Goal: Use online tool/utility

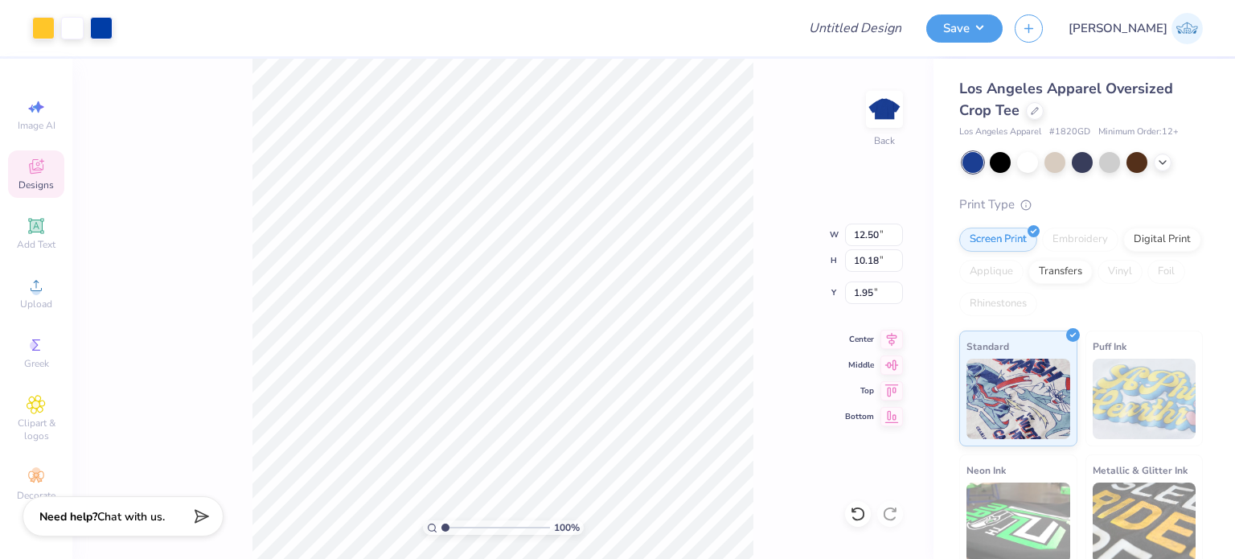
type input "1.95"
click at [530, 411] on li "Ungroup" at bounding box center [563, 415] width 126 height 31
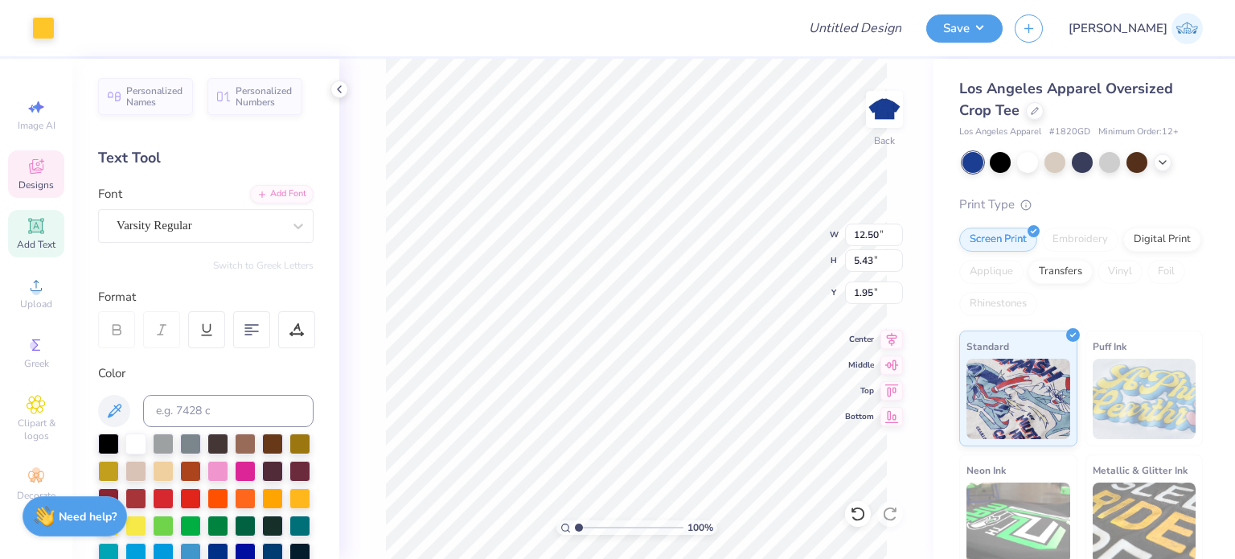
scroll to position [13, 2]
type textarea "A"
type textarea "DEEGEE"
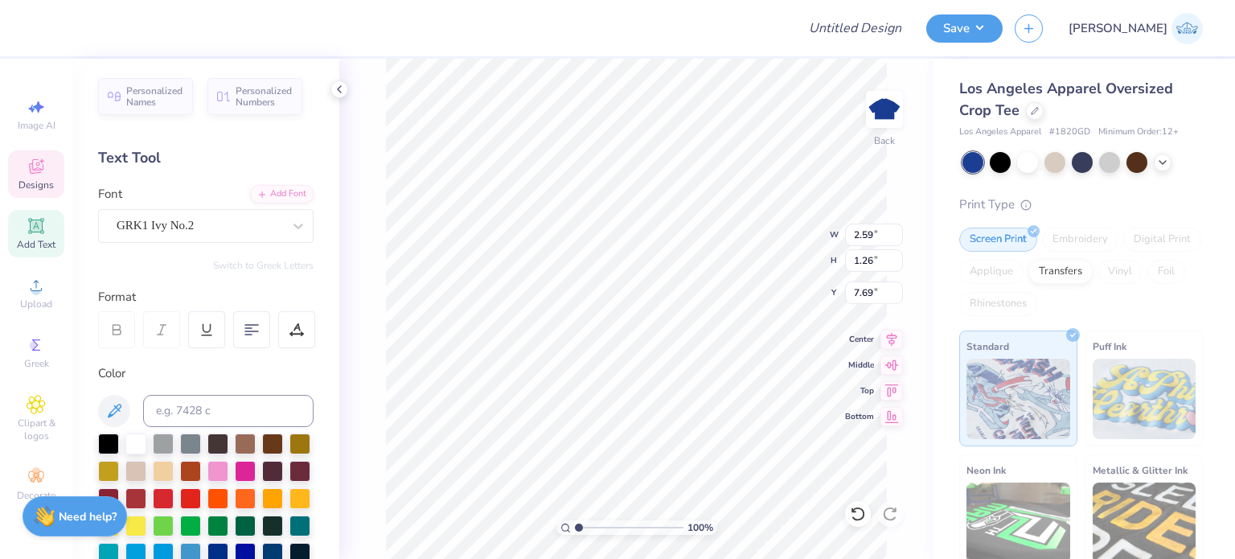
type input "2.59"
type input "1.26"
type input "7.69"
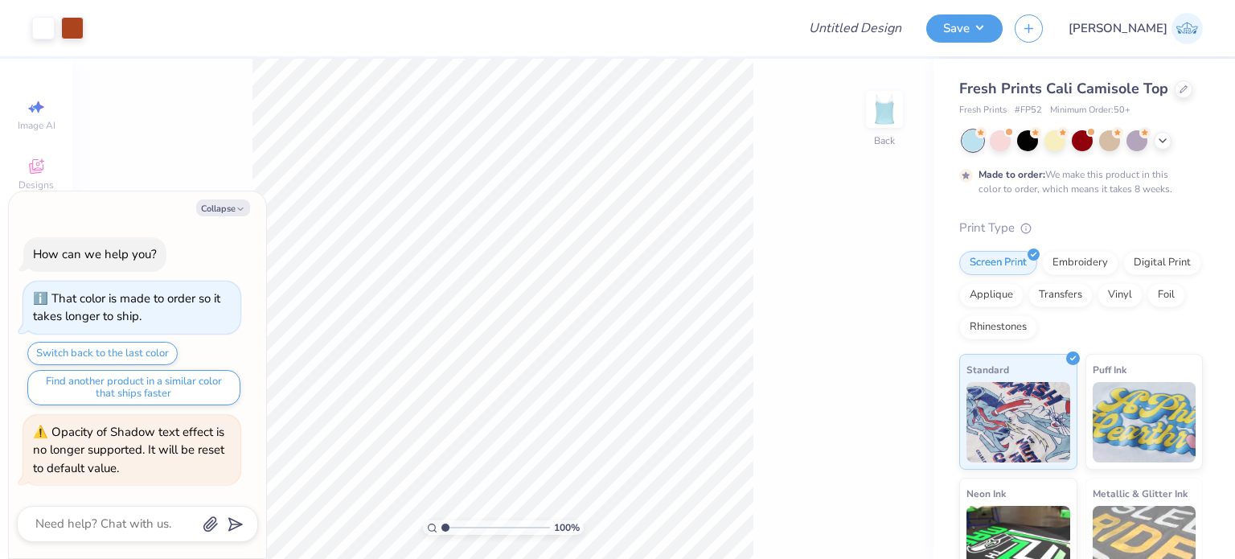
type textarea "x"
